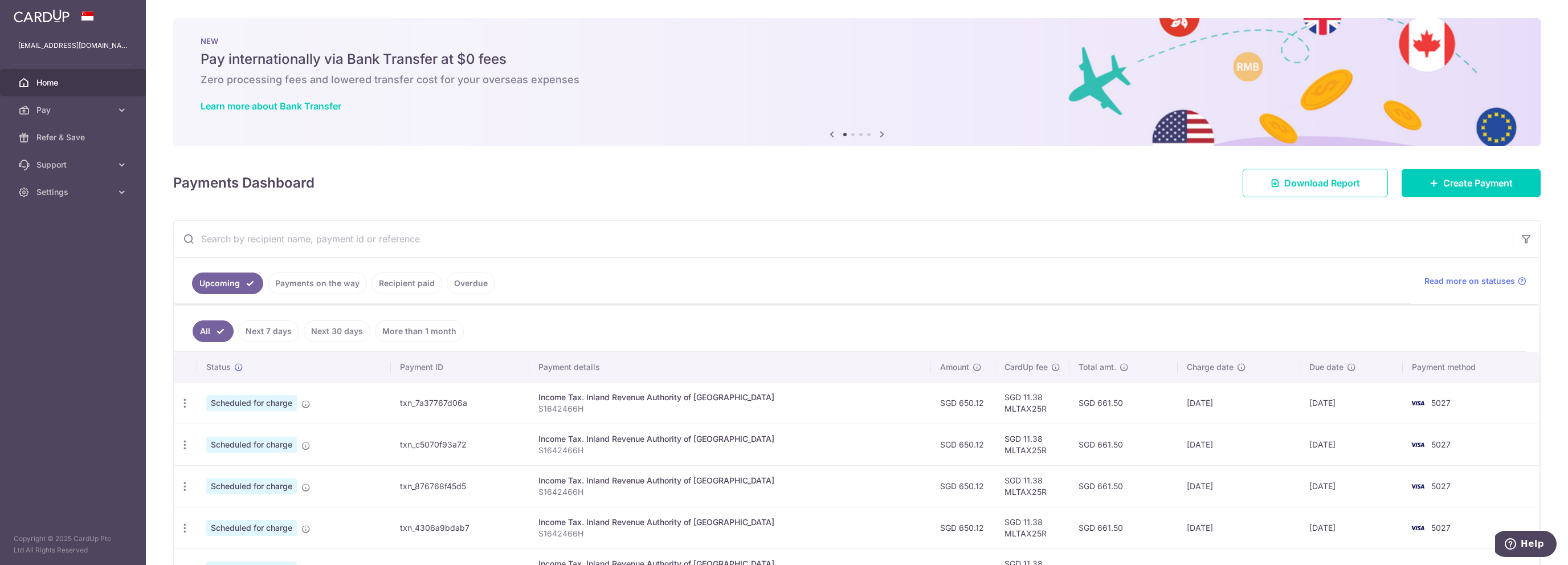
scroll to position [202, 0]
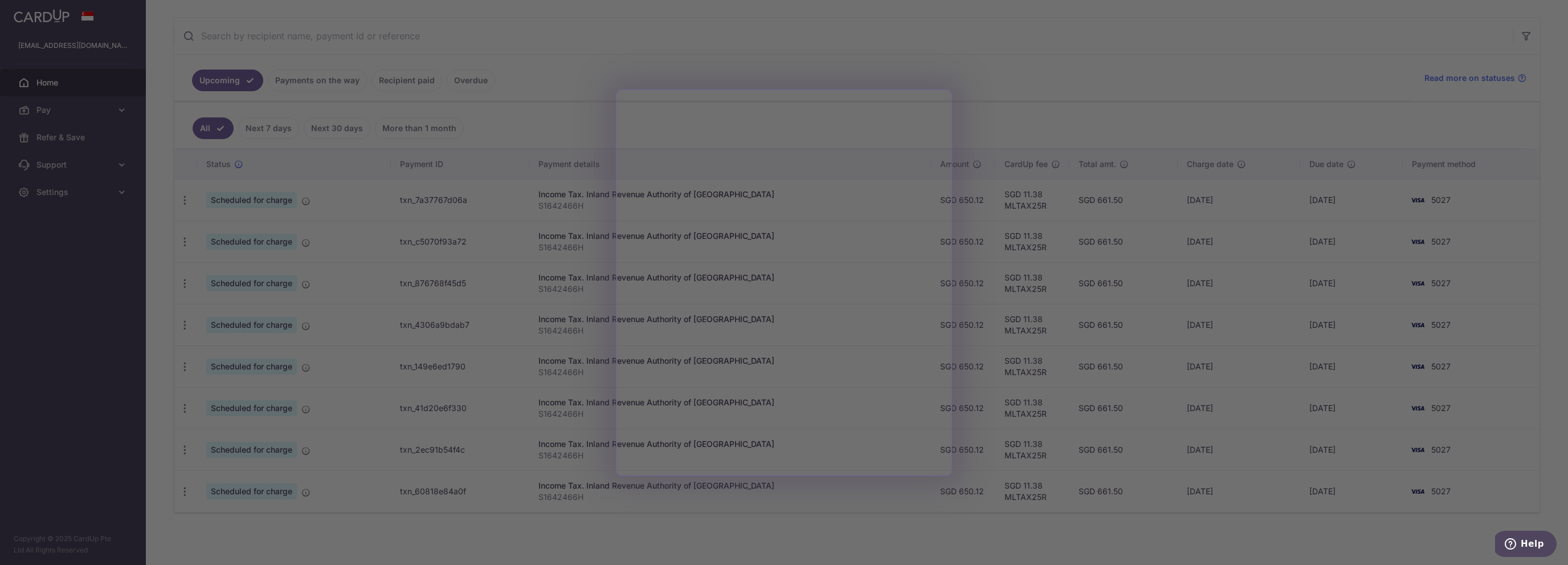
click at [1380, 77] on div at bounding box center [791, 284] width 1584 height 570
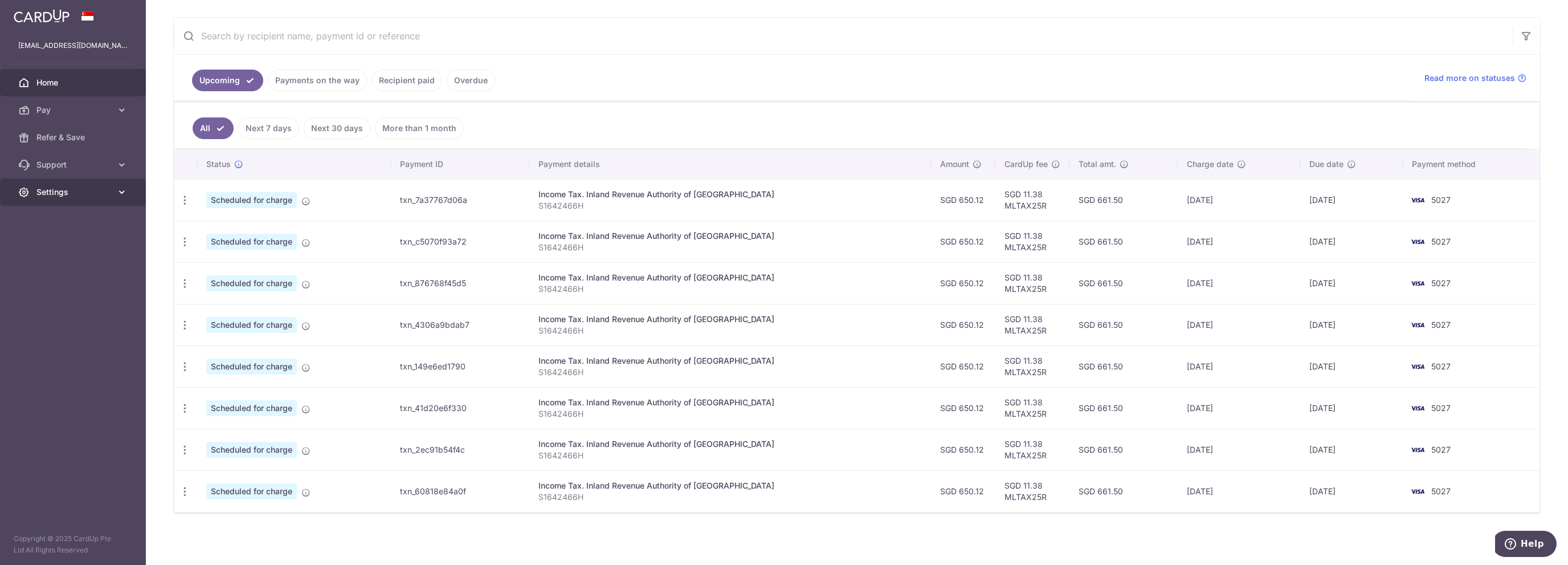
click at [85, 192] on span "Settings" at bounding box center [74, 193] width 75 height 12
click at [55, 251] on span "Logout" at bounding box center [74, 247] width 75 height 12
